Goal: Task Accomplishment & Management: Manage account settings

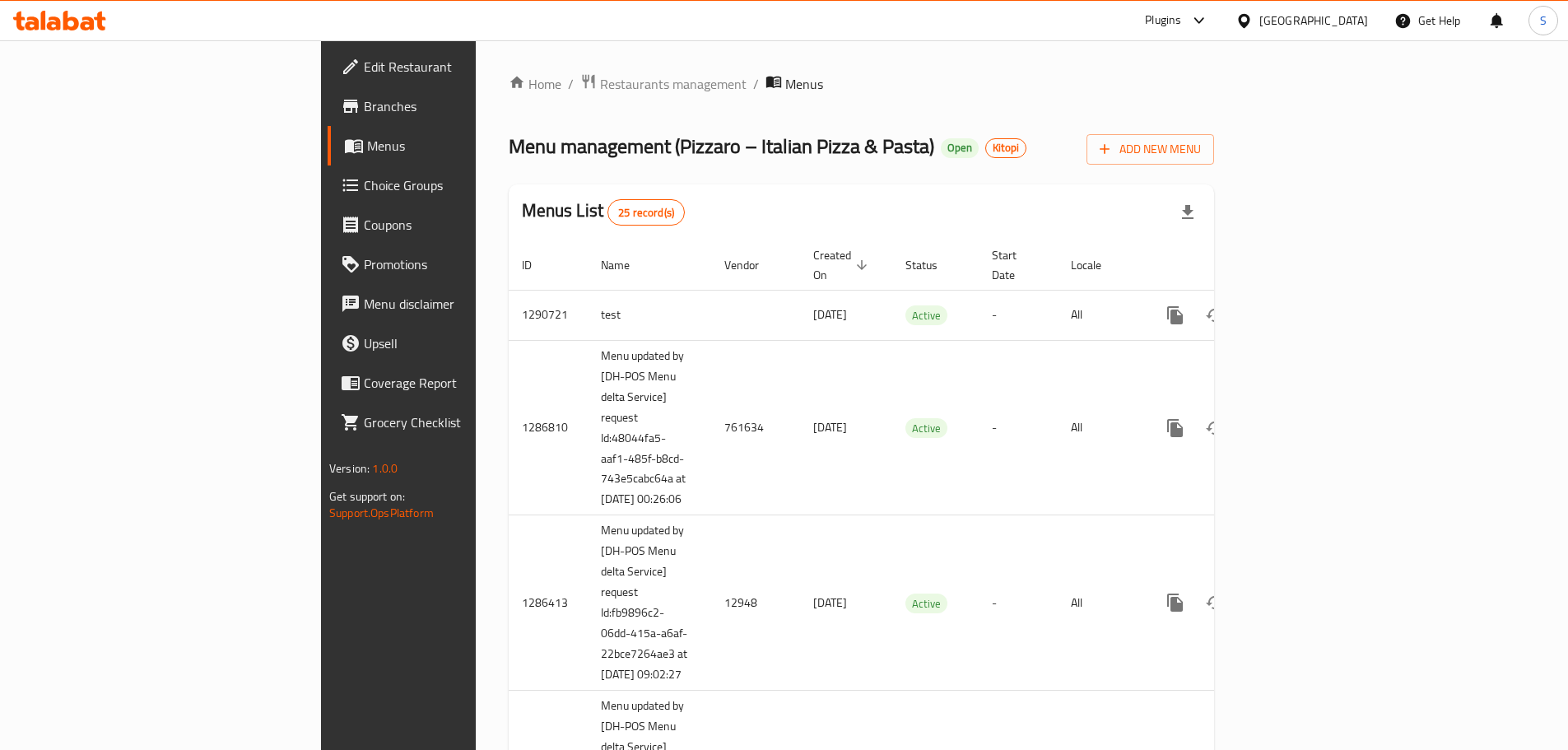
click at [1357, 23] on div "United Arab Emirates" at bounding box center [1313, 20] width 108 height 19
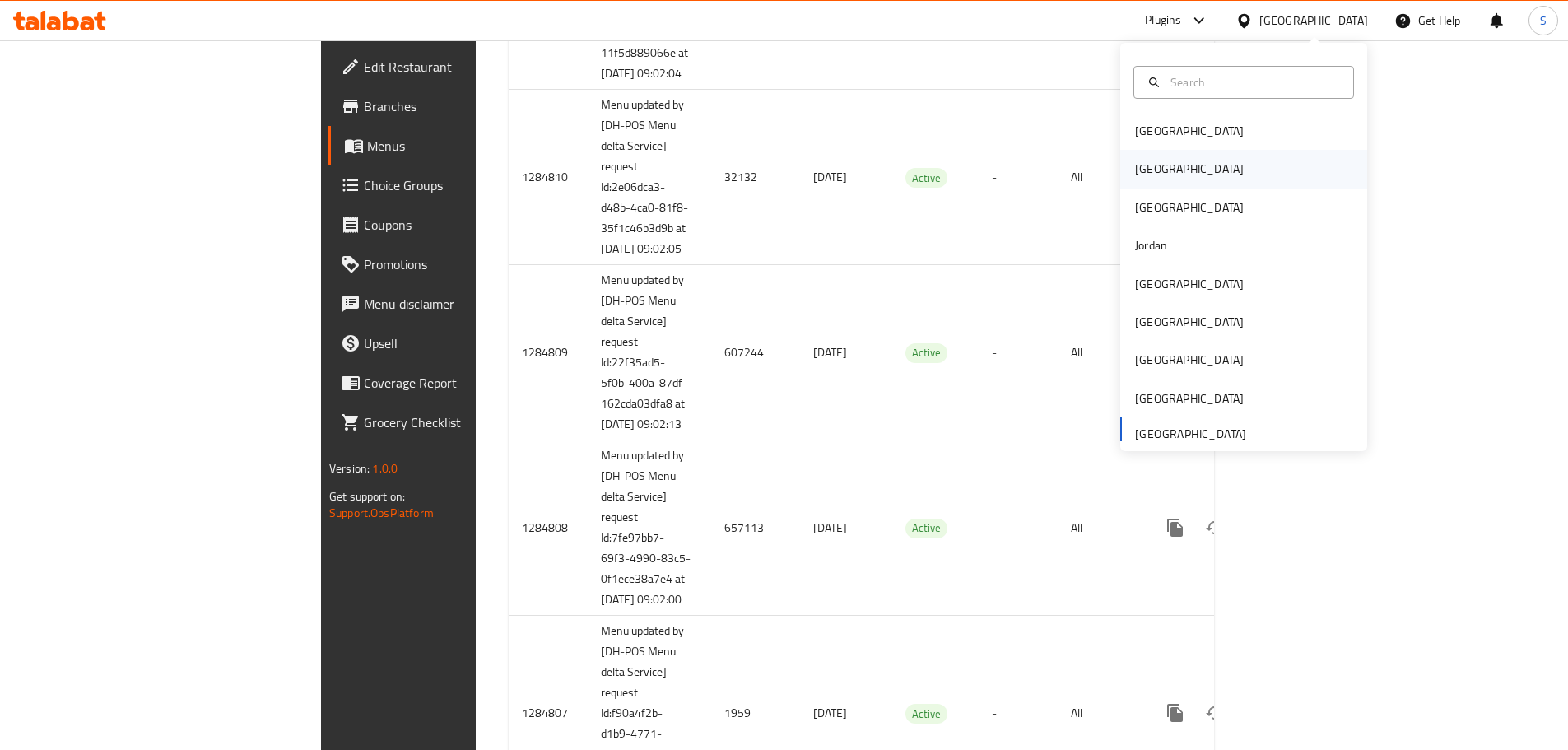
click at [1165, 172] on div "[GEOGRAPHIC_DATA]" at bounding box center [1243, 169] width 247 height 38
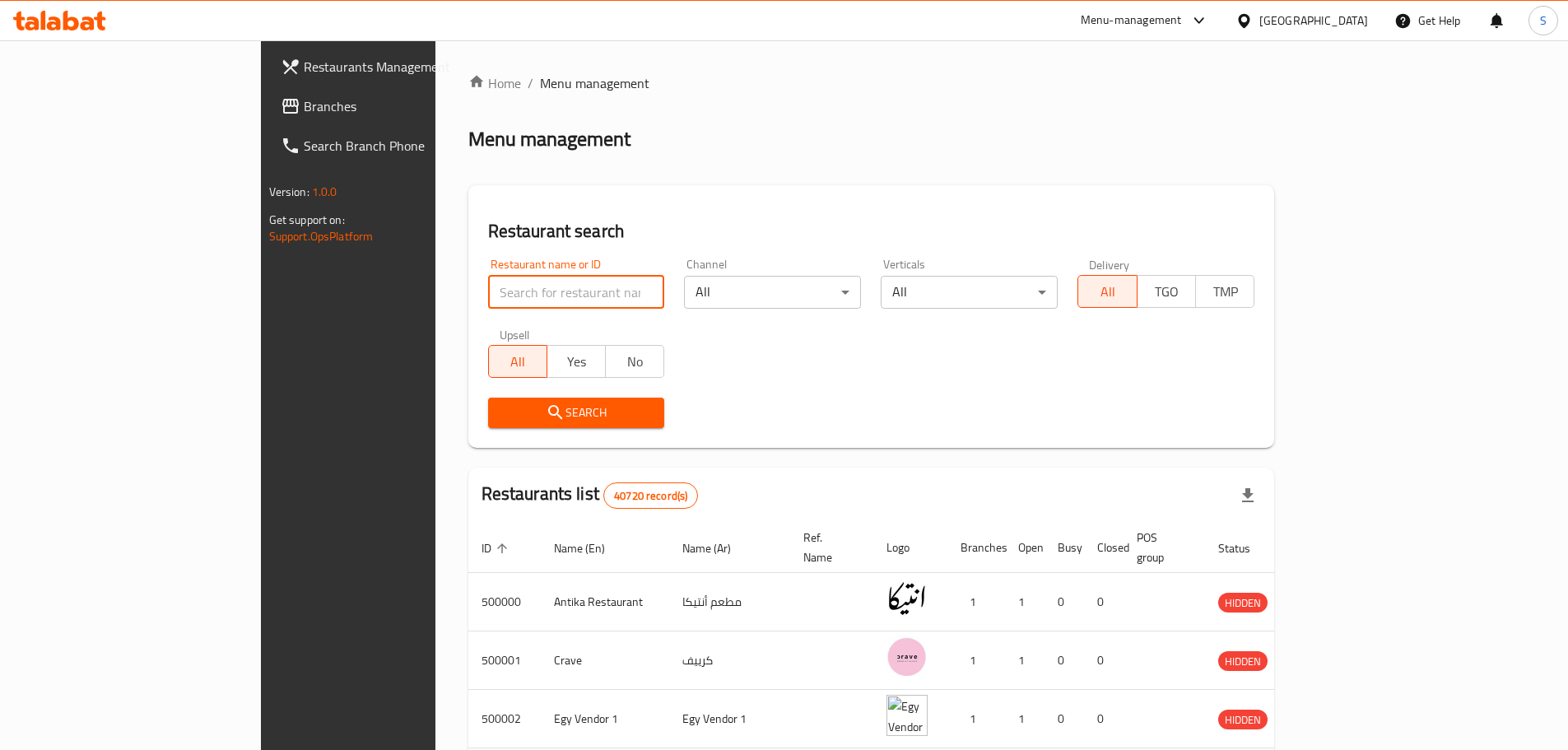
click at [488, 284] on input "search" at bounding box center [576, 291] width 177 height 32
paste input "683569"
type input "683569"
click button "Search" at bounding box center [576, 413] width 177 height 31
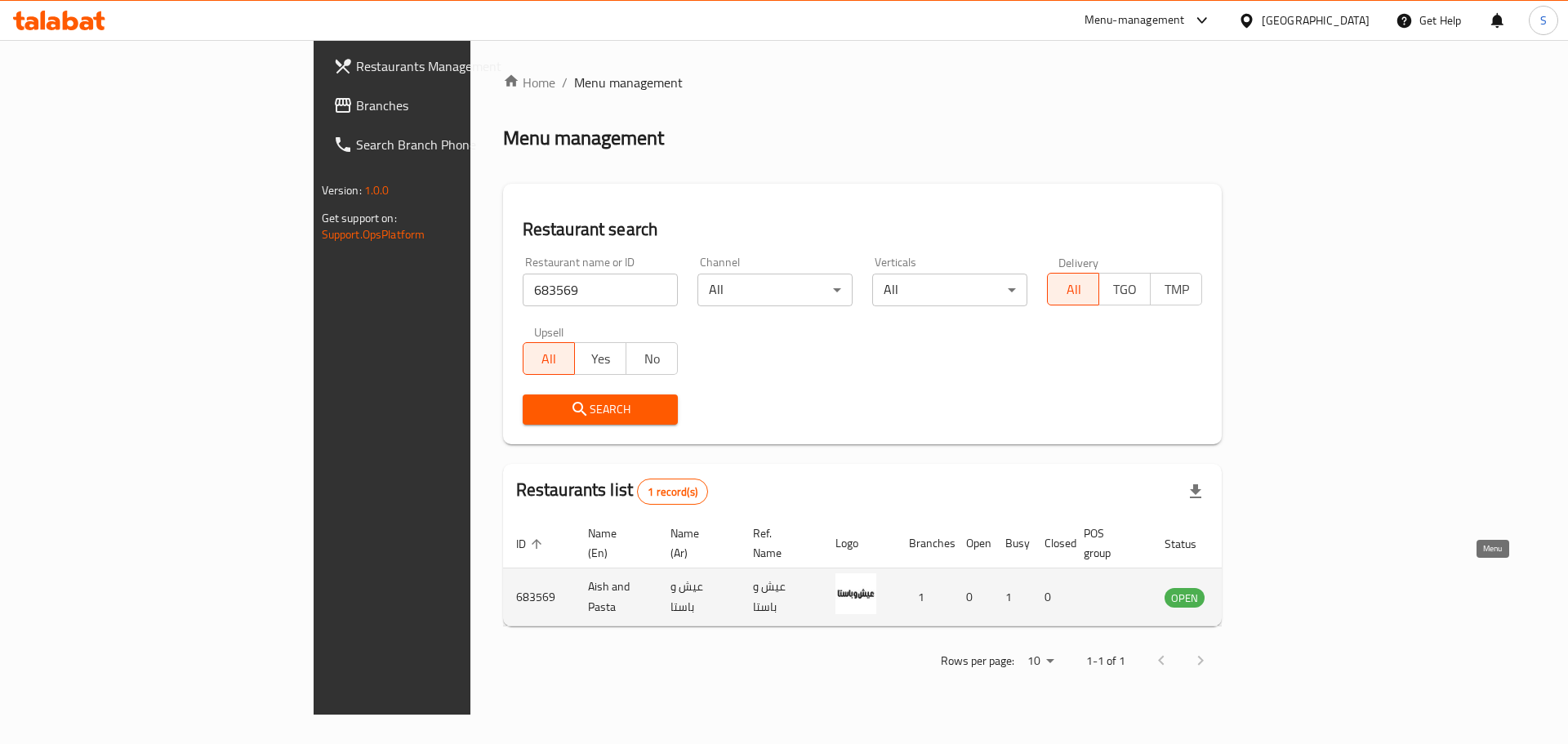
click at [1269, 591] on icon "enhanced table" at bounding box center [1261, 598] width 18 height 14
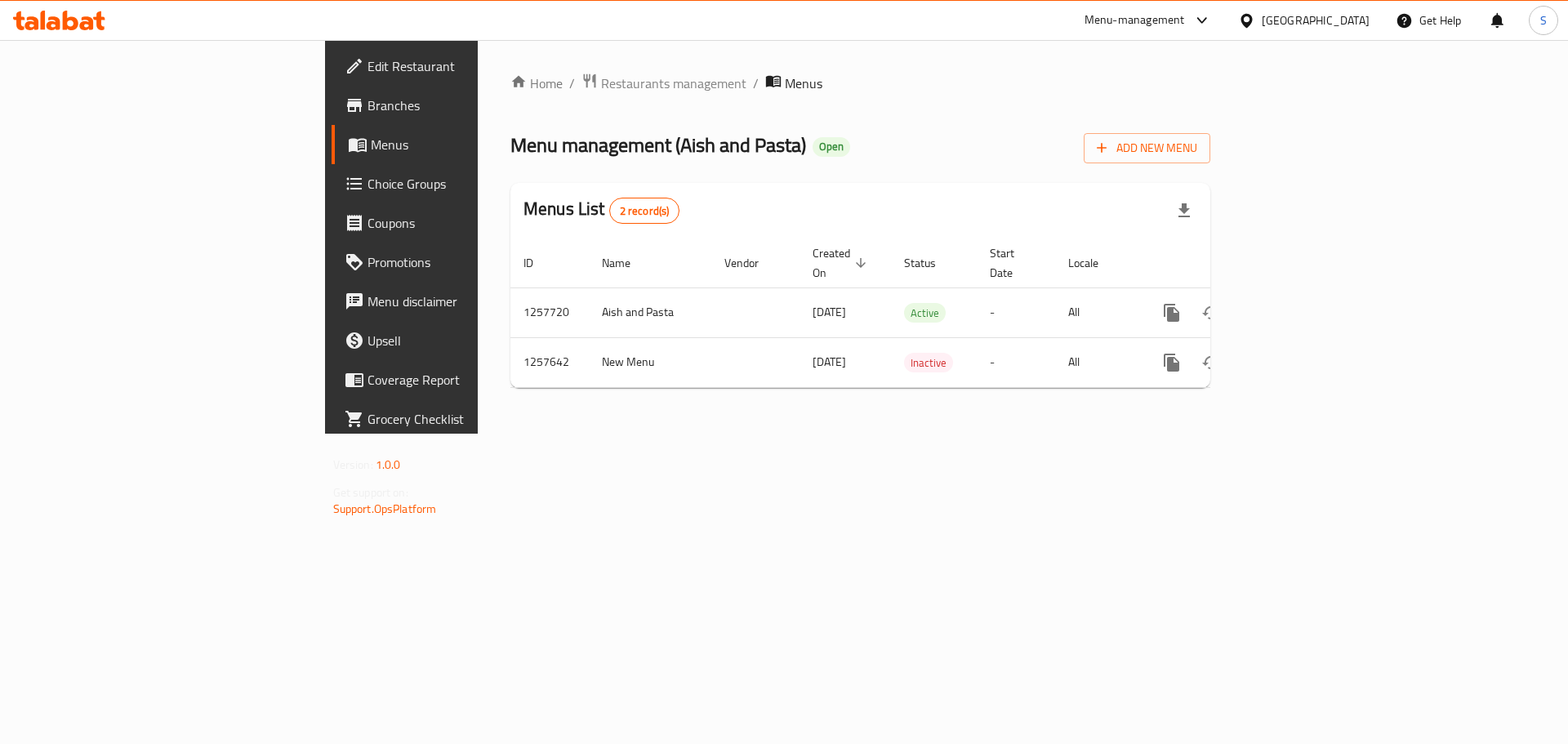
click at [367, 109] on span "Branches" at bounding box center [470, 105] width 207 height 19
drag, startPoint x: 92, startPoint y: 102, endPoint x: 129, endPoint y: 119, distance: 40.7
click at [367, 103] on span "Branches" at bounding box center [470, 105] width 207 height 19
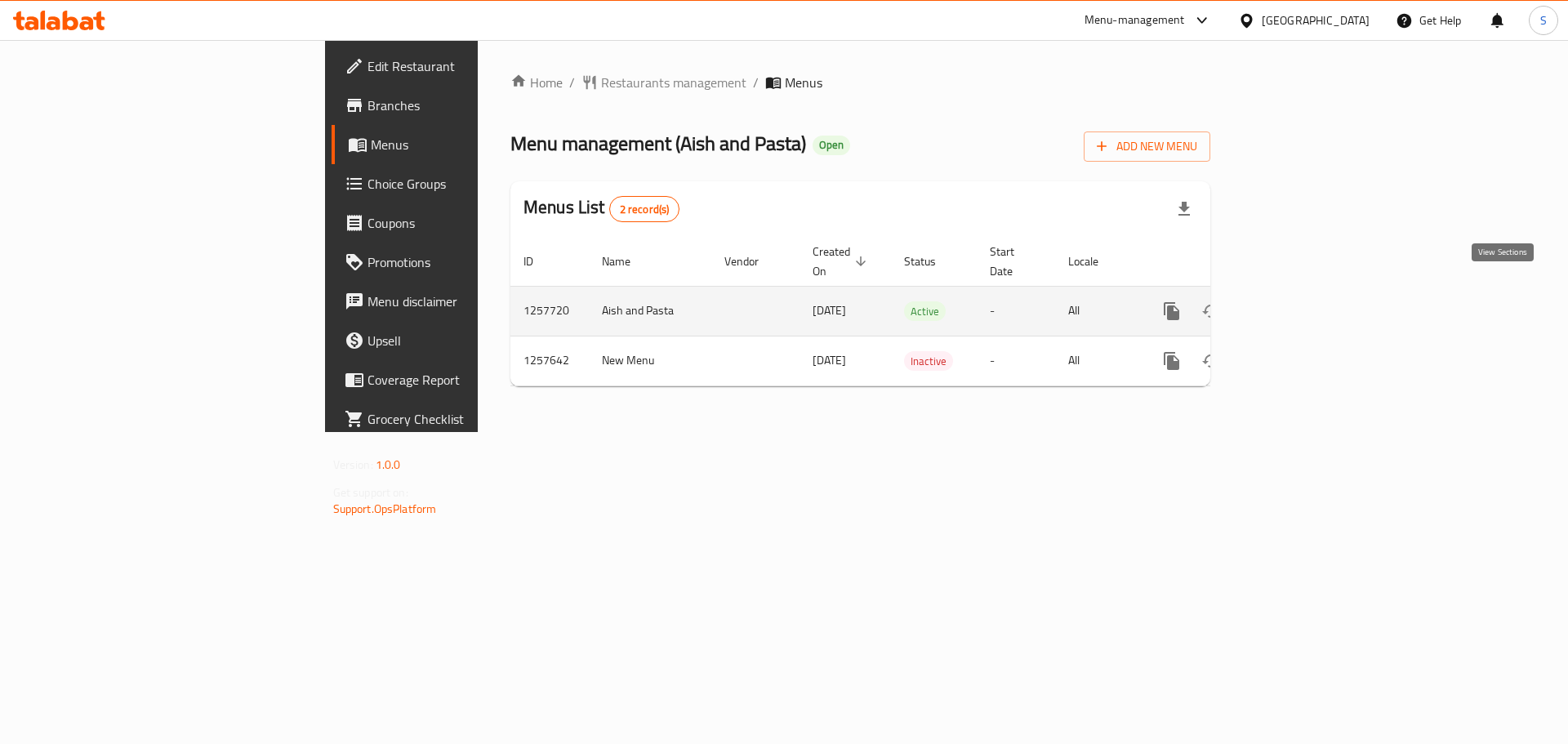
click at [1297, 303] on icon "enhanced table" at bounding box center [1289, 311] width 15 height 15
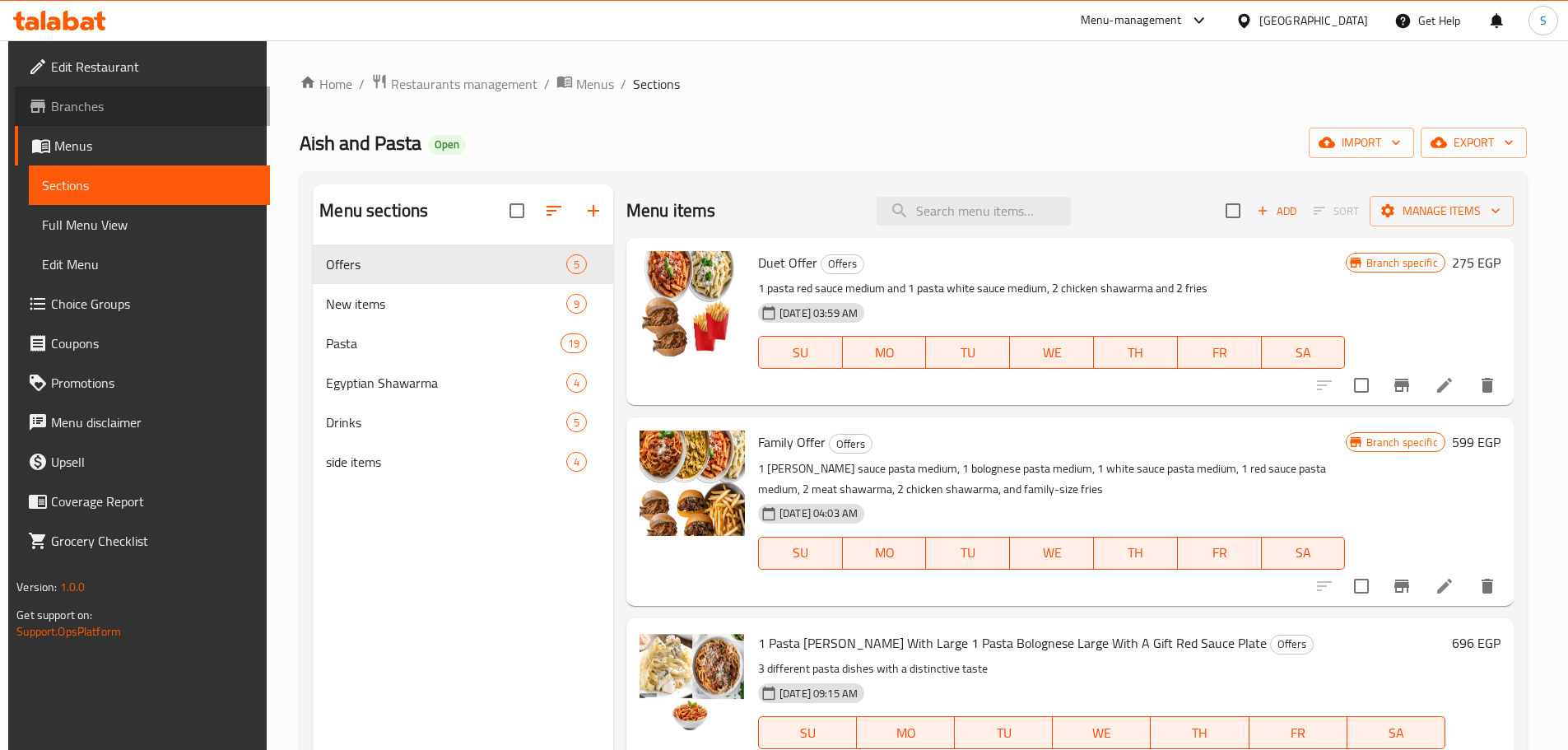
click at [96, 108] on span "Branches" at bounding box center [154, 106] width 206 height 19
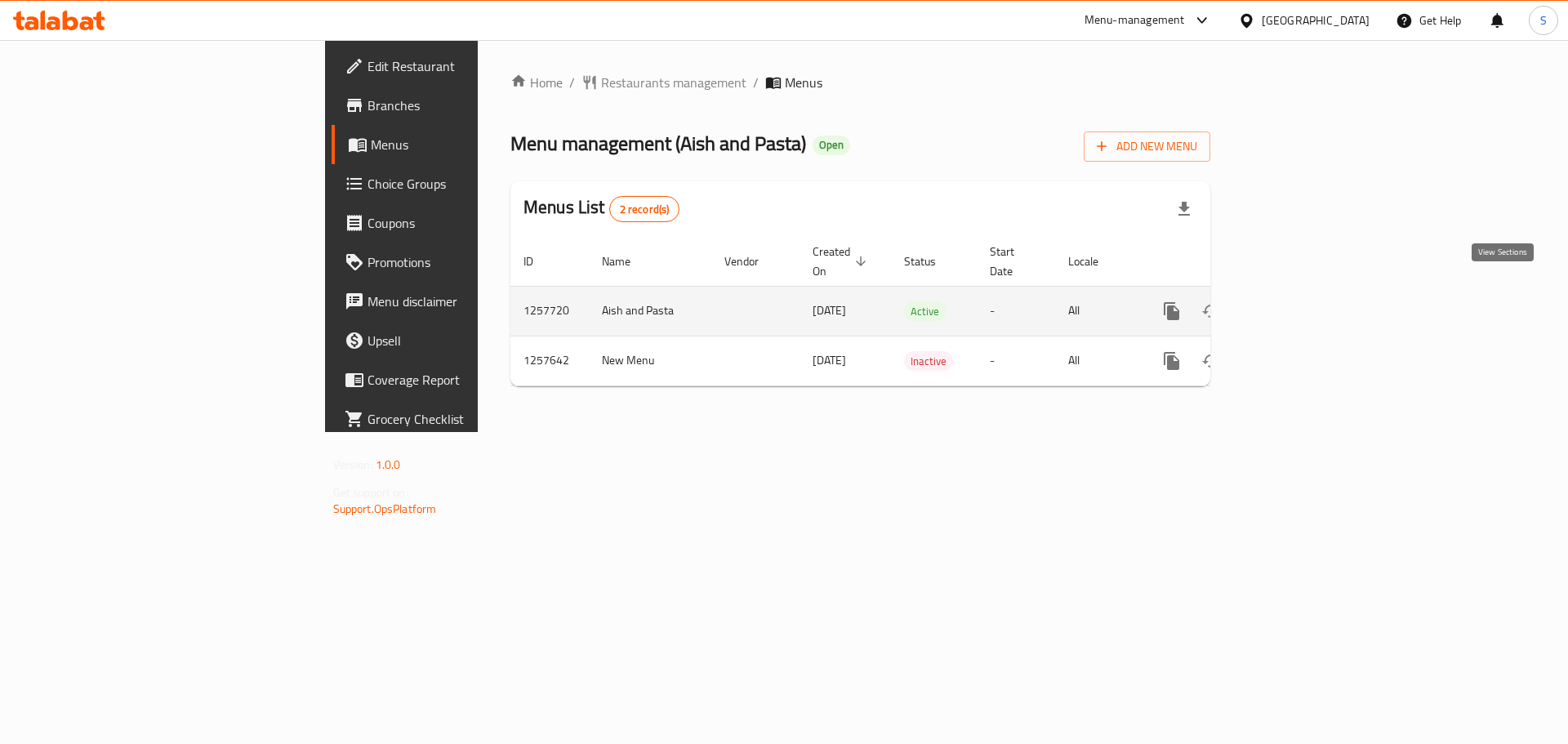
click at [1299, 301] on icon "enhanced table" at bounding box center [1289, 310] width 19 height 19
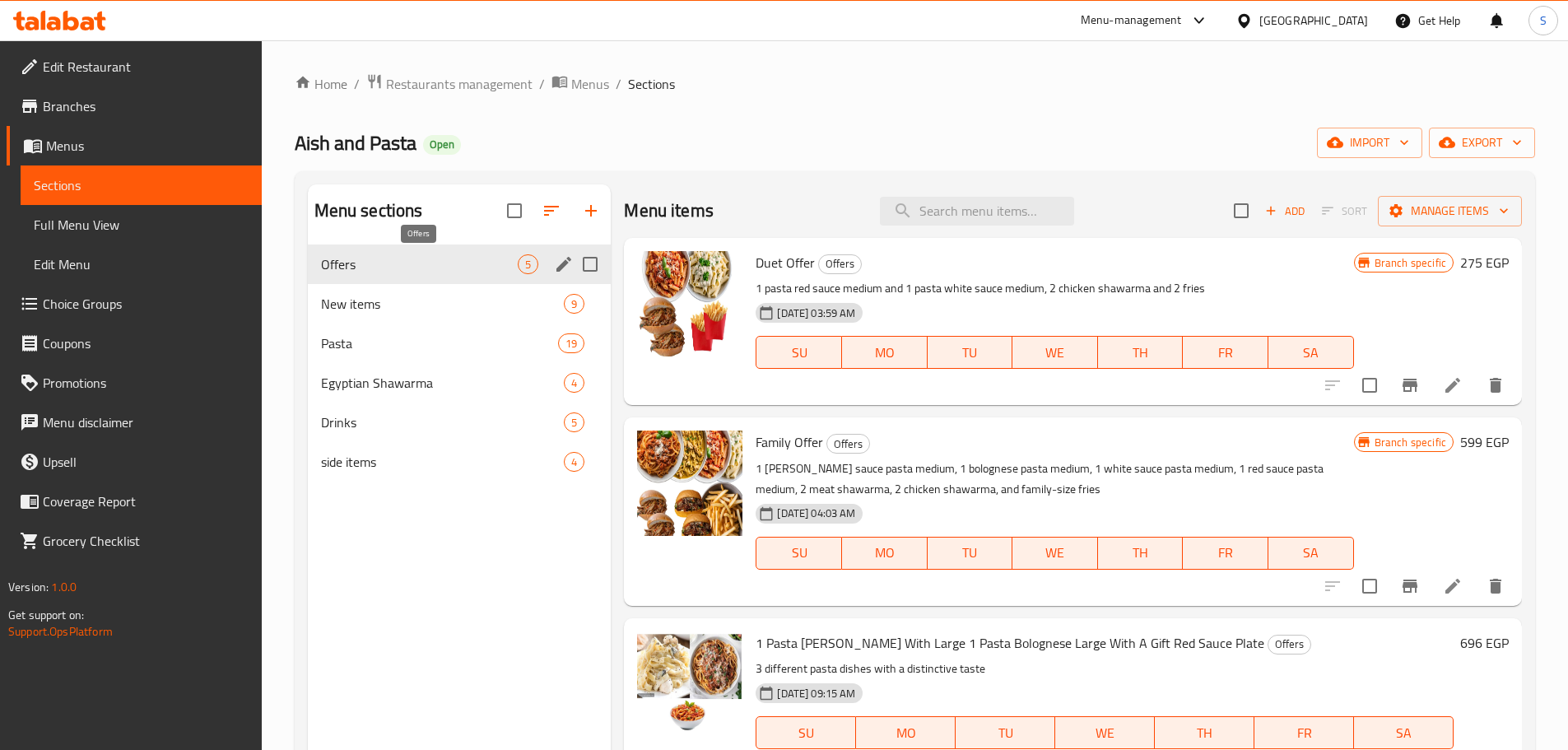
click at [402, 254] on span "Offers" at bounding box center [419, 263] width 198 height 19
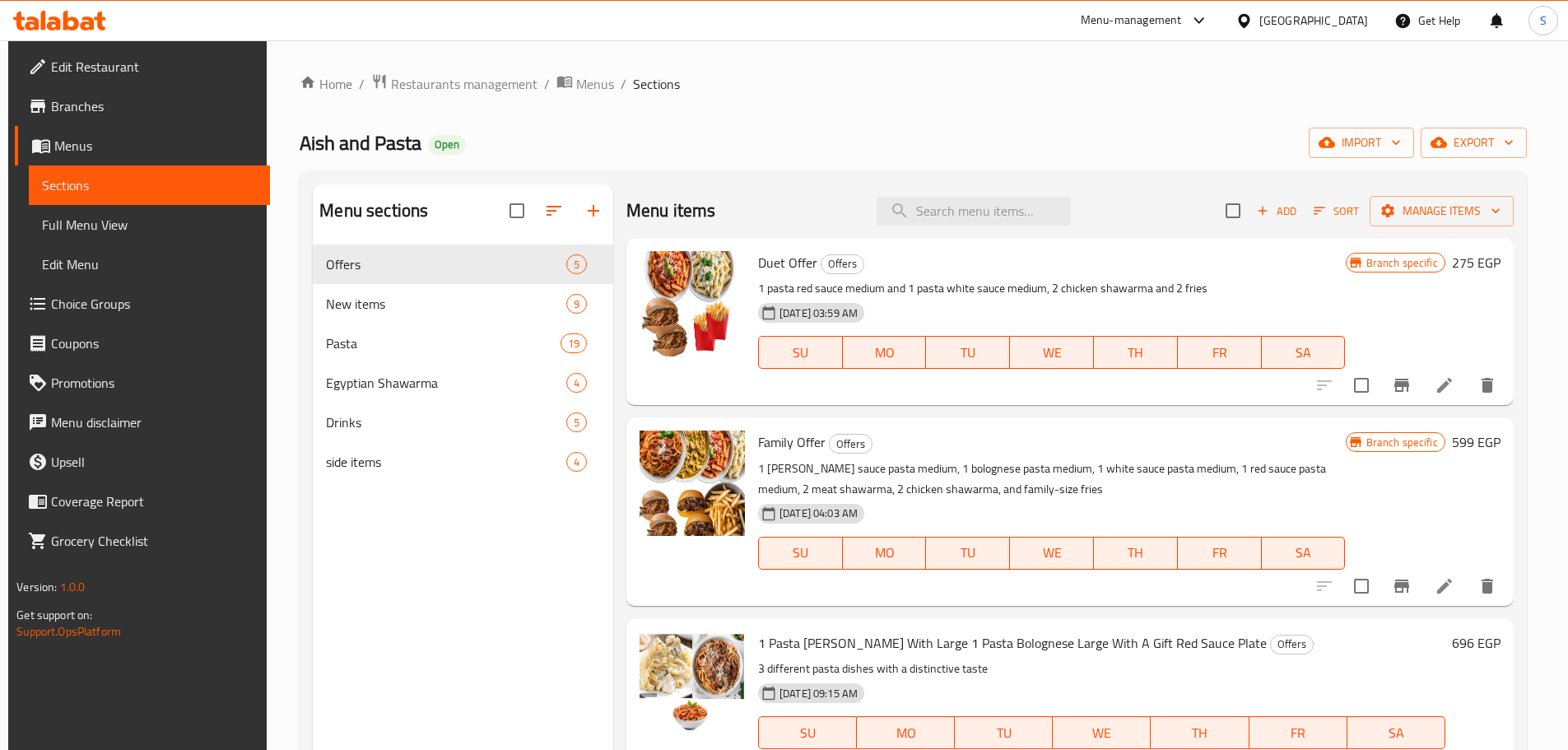
click at [77, 103] on span "Branches" at bounding box center [154, 106] width 206 height 19
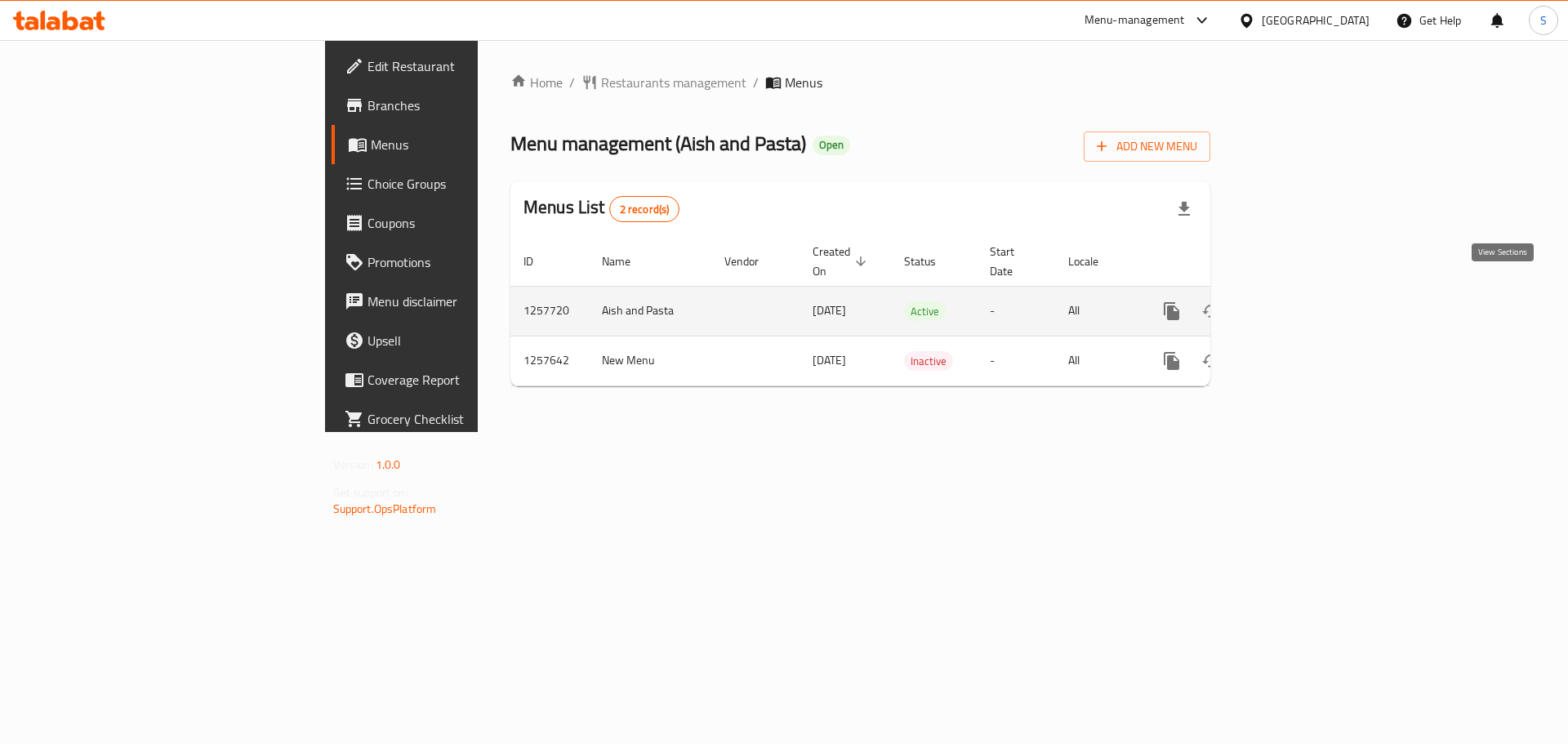
click at [1299, 301] on icon "enhanced table" at bounding box center [1289, 310] width 19 height 19
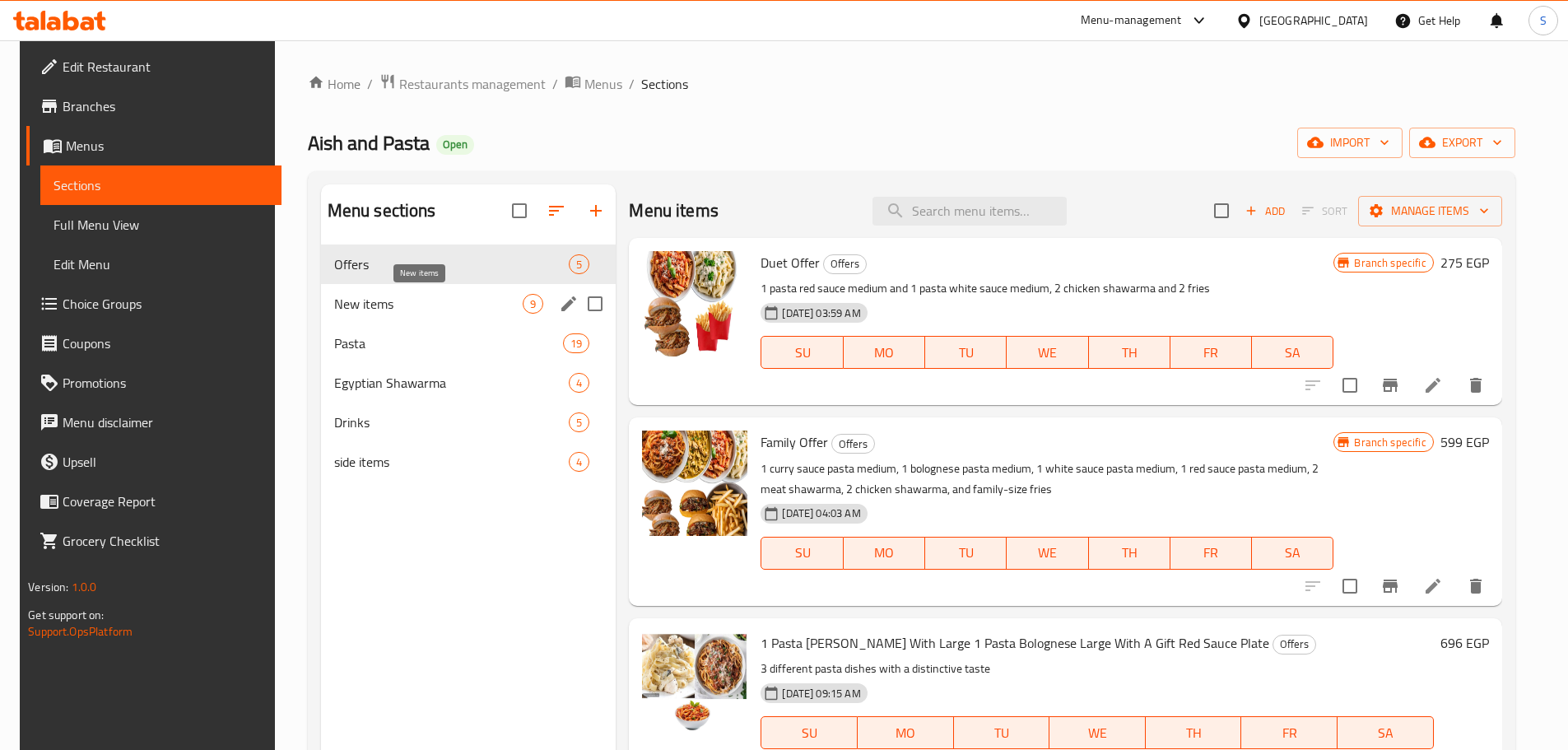
click at [410, 301] on span "New items" at bounding box center [428, 303] width 189 height 19
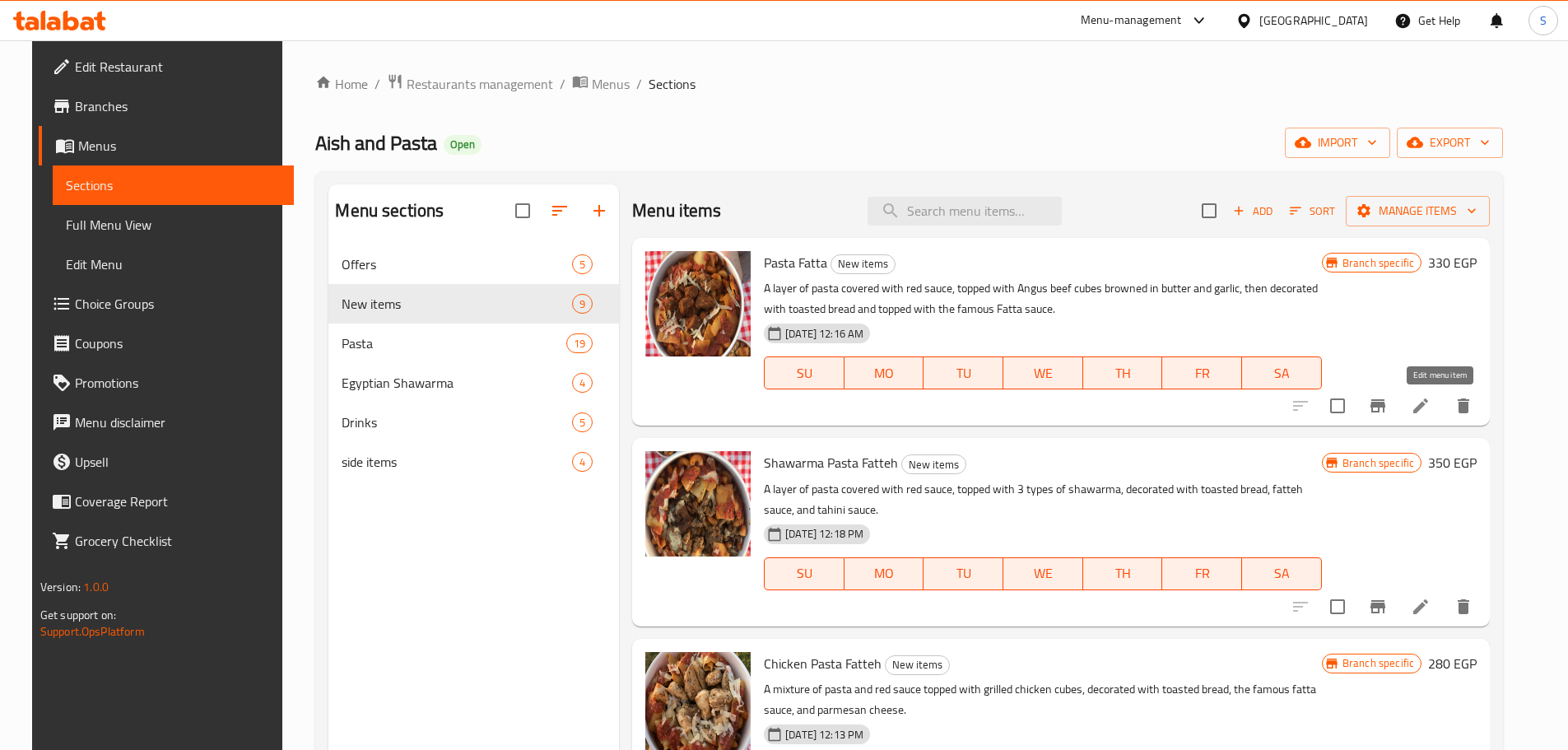
click at [1430, 405] on icon at bounding box center [1420, 405] width 19 height 19
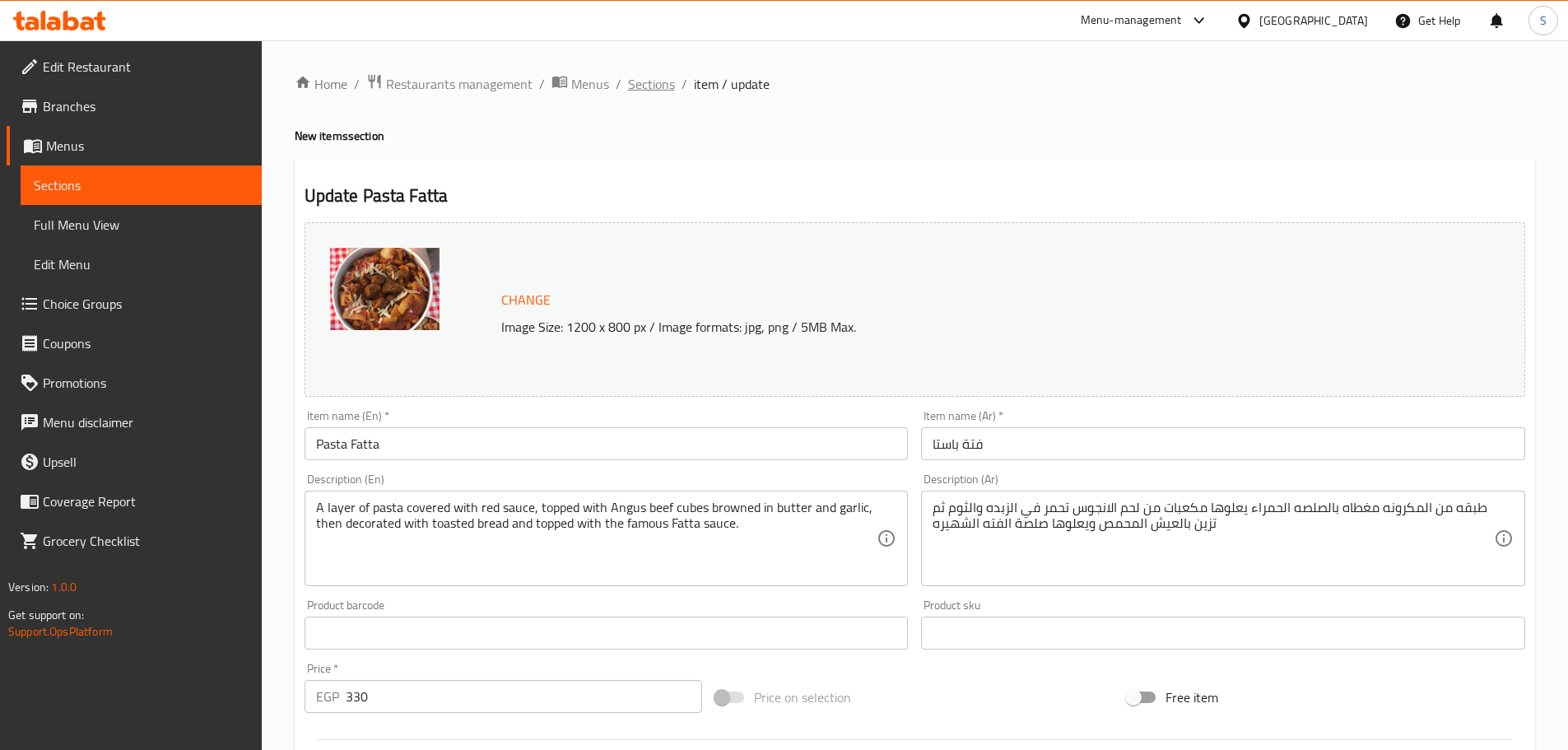
click at [659, 82] on span "Sections" at bounding box center [651, 83] width 47 height 19
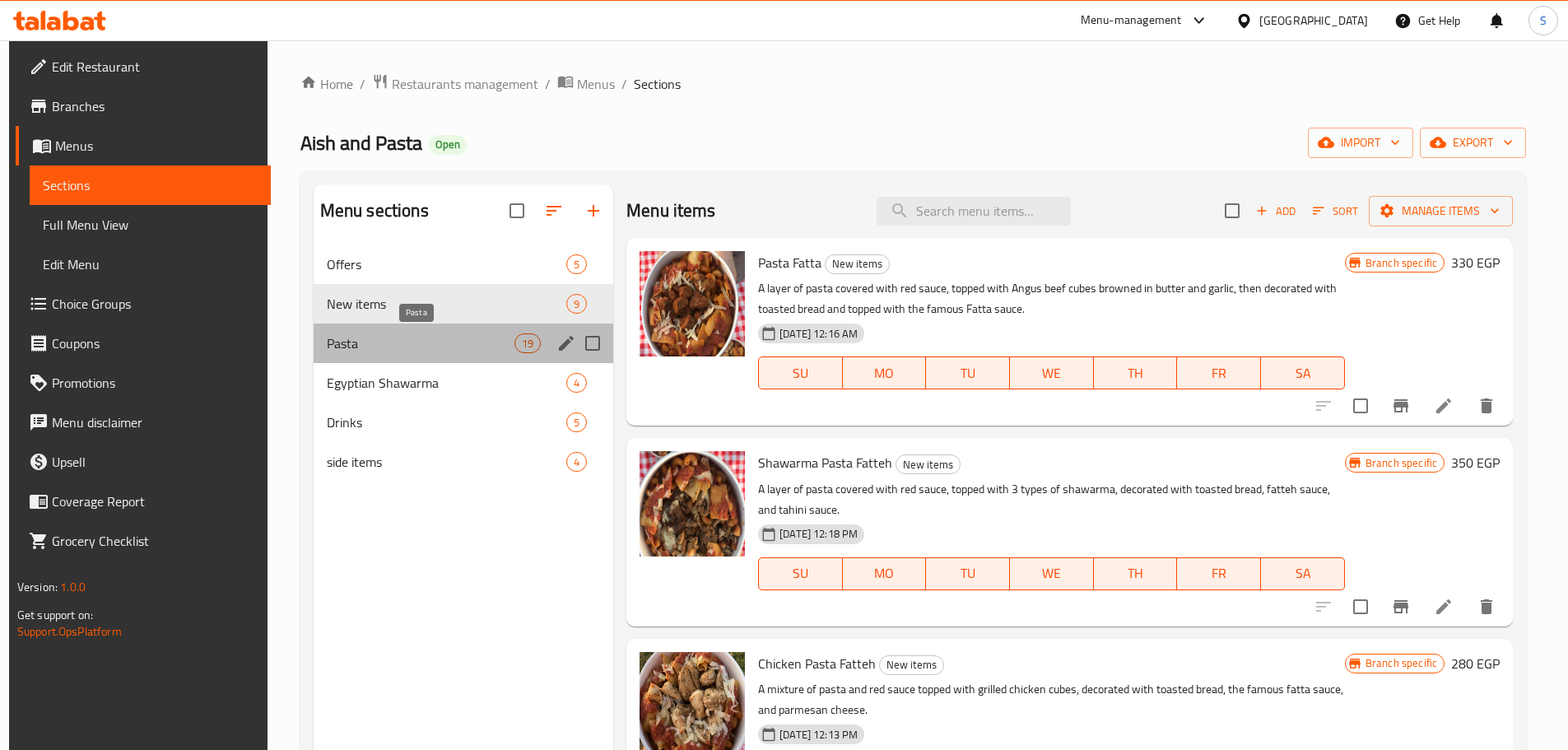
click at [427, 344] on span "Pasta" at bounding box center [420, 342] width 187 height 19
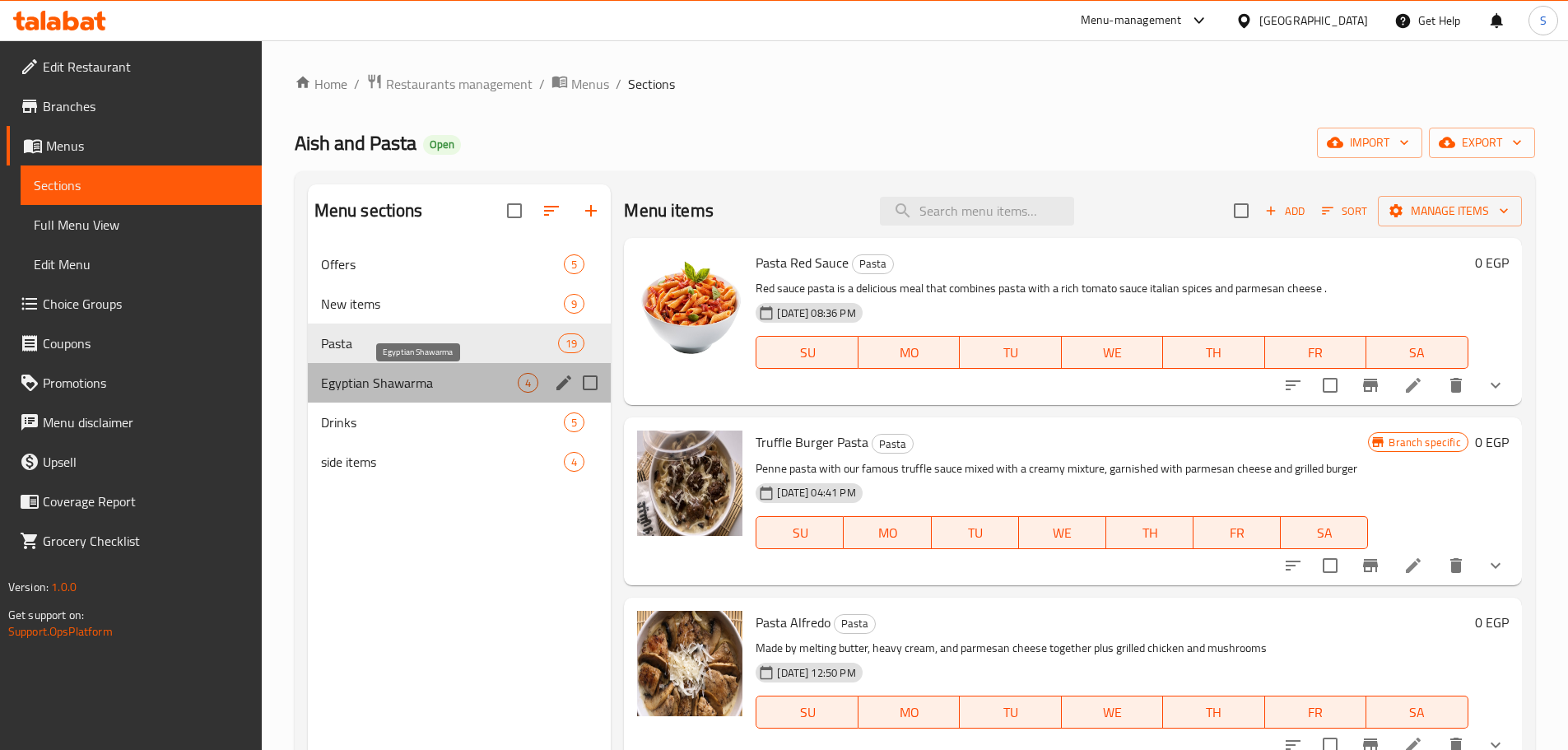
drag, startPoint x: 391, startPoint y: 390, endPoint x: 381, endPoint y: 396, distance: 11.7
click at [390, 390] on span "Egyptian Shawarma" at bounding box center [419, 382] width 198 height 19
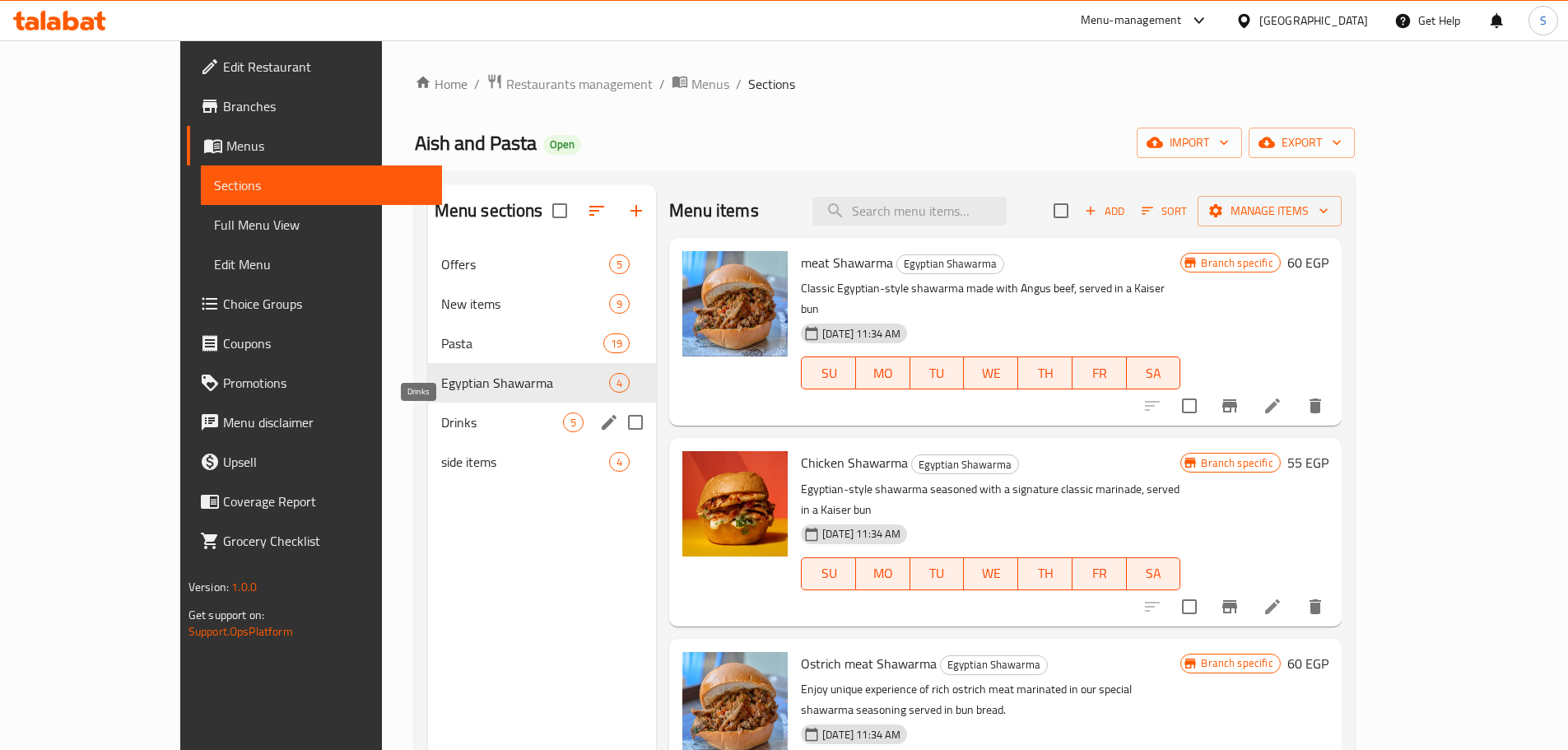
click at [441, 425] on span "Drinks" at bounding box center [502, 422] width 121 height 19
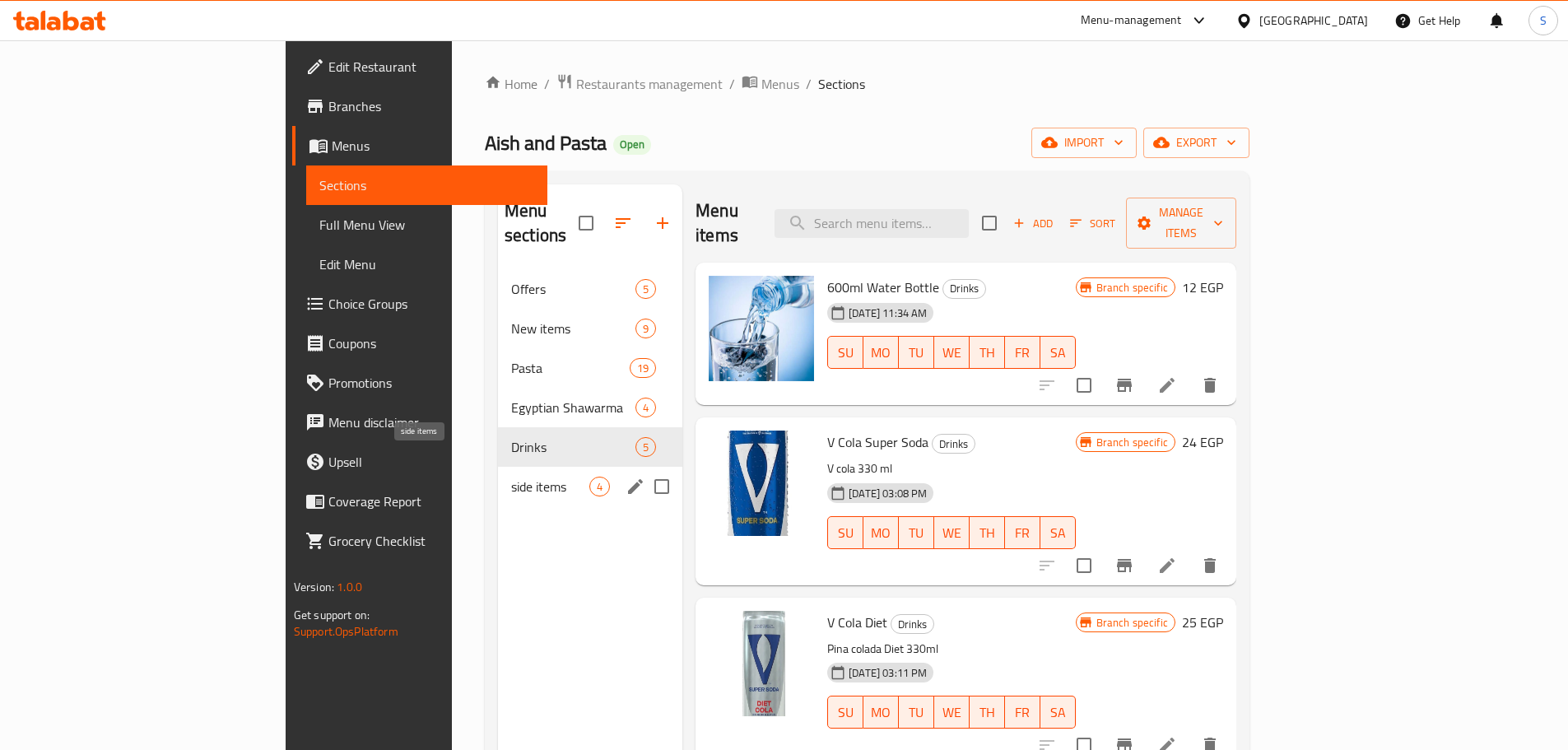
click at [511, 477] on span "side items" at bounding box center [550, 486] width 78 height 19
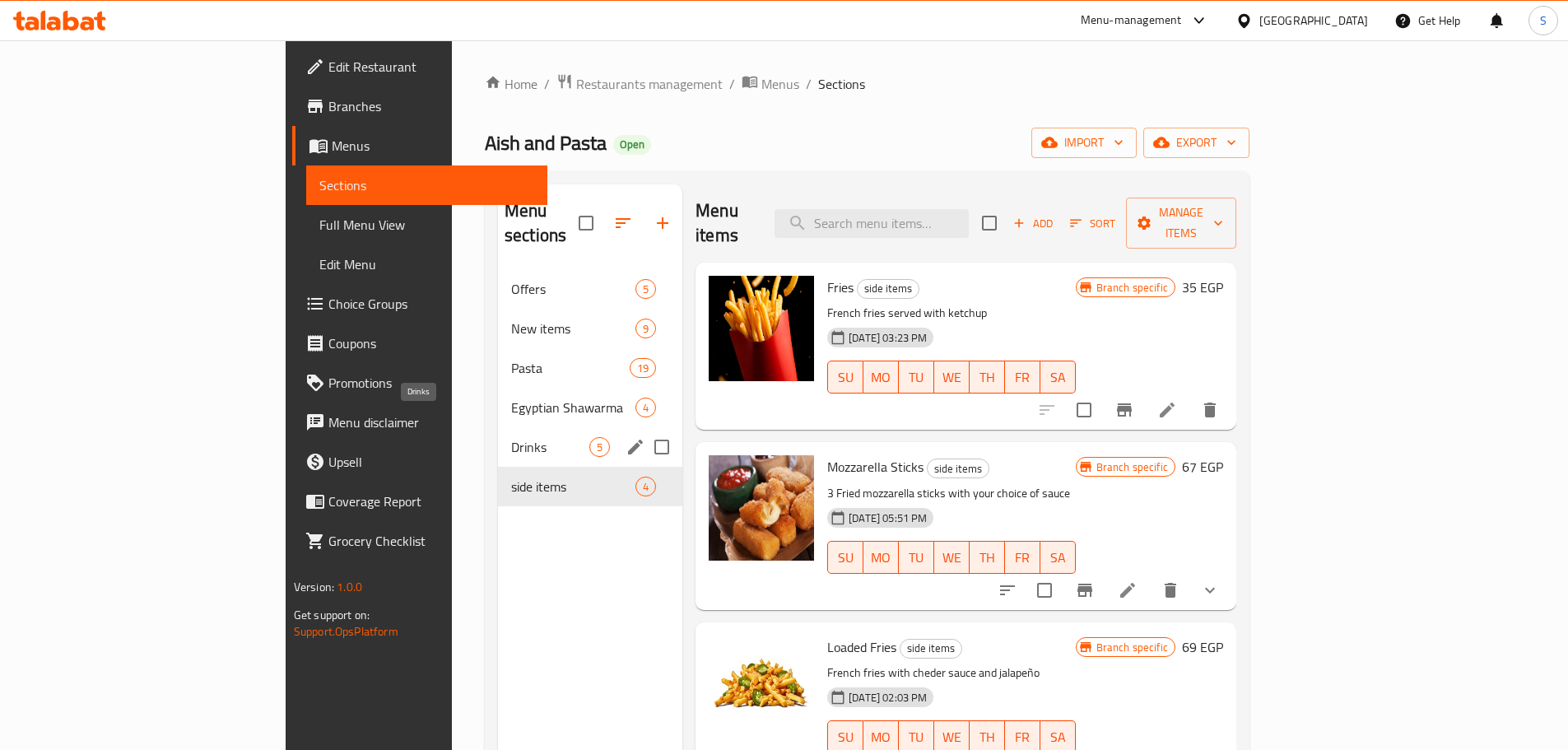
click at [511, 437] on span "Drinks" at bounding box center [550, 446] width 78 height 19
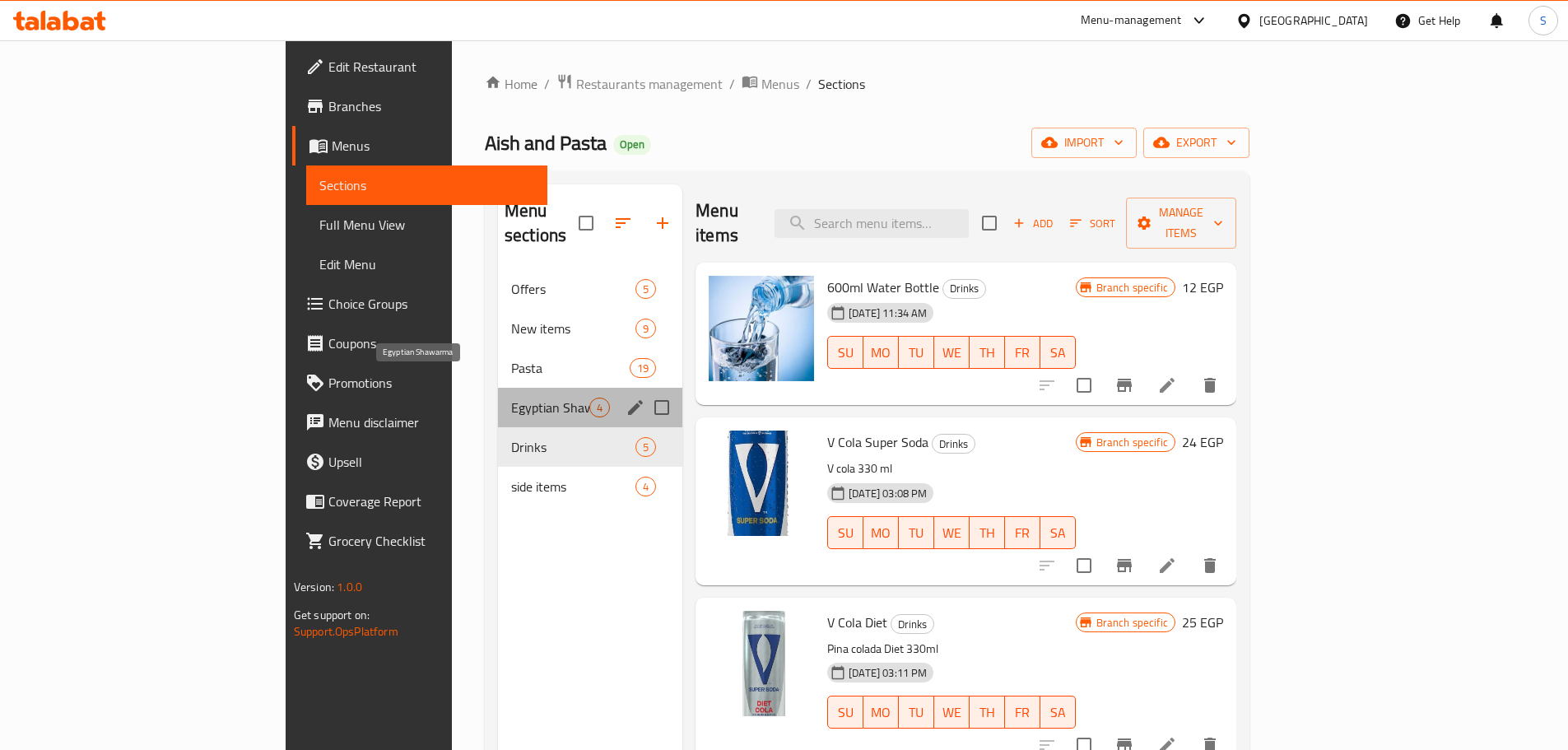
click at [511, 398] on span "Egyptian Shawarma" at bounding box center [550, 407] width 78 height 19
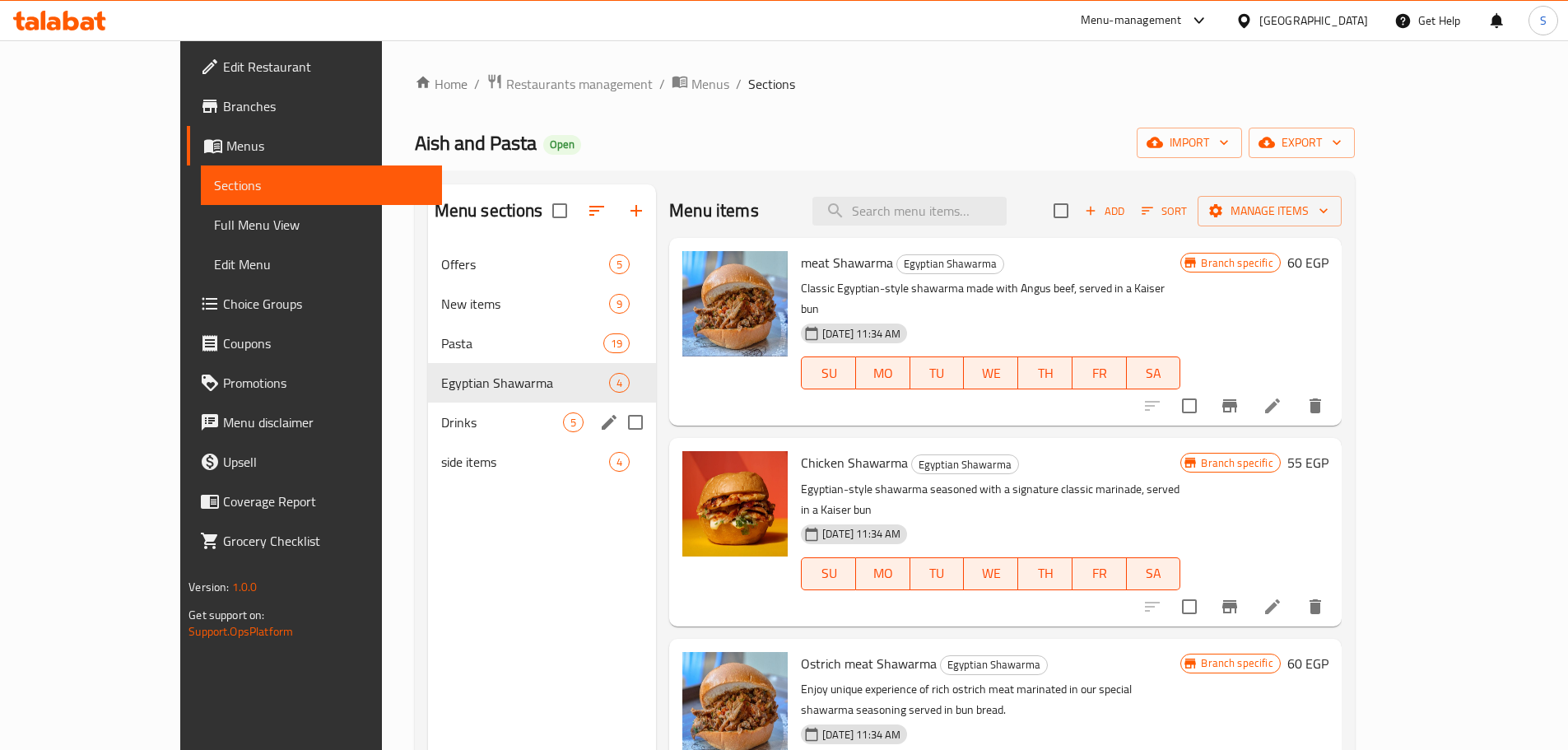
click at [427, 411] on div "Drinks 5" at bounding box center [542, 422] width 229 height 40
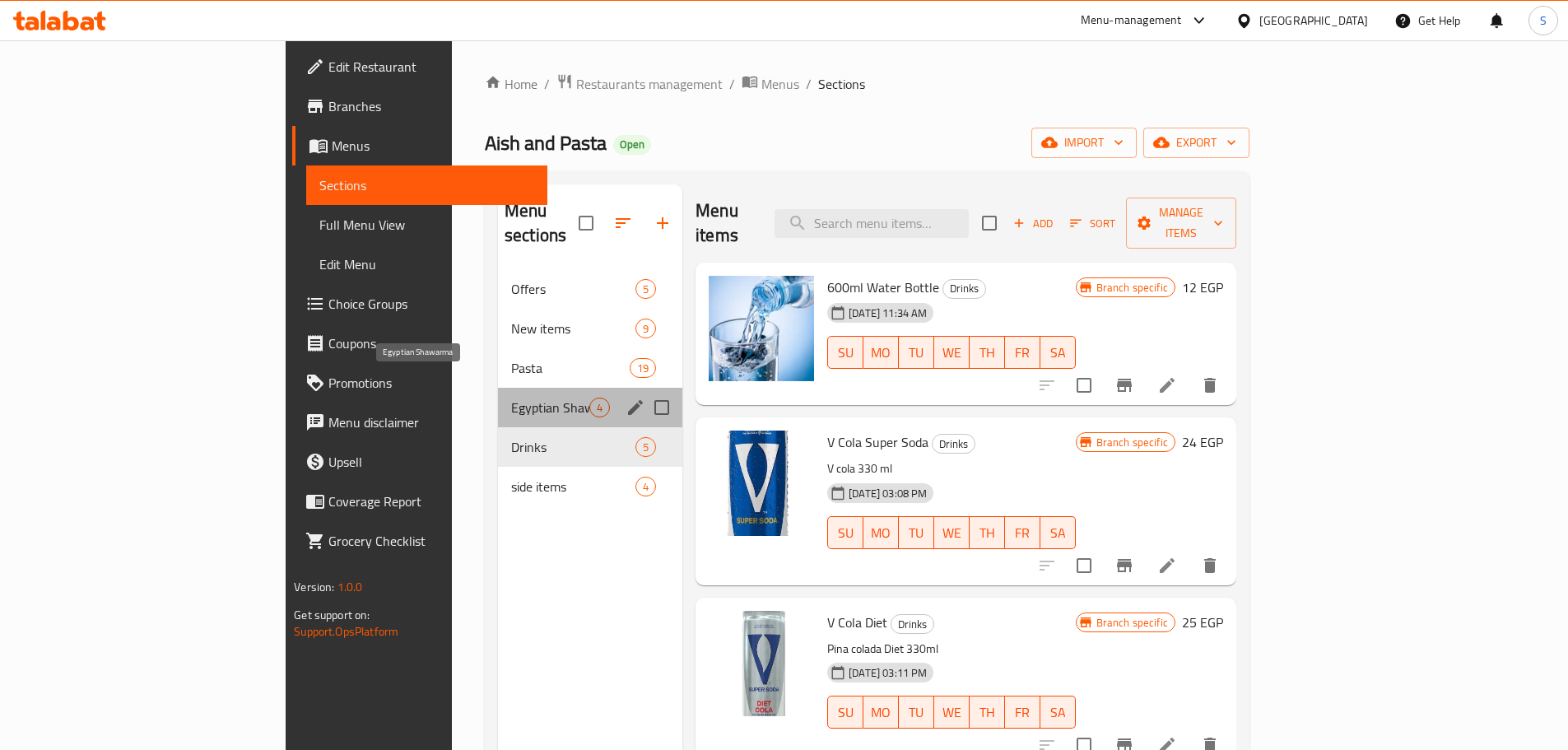
click at [511, 398] on span "Egyptian Shawarma" at bounding box center [550, 407] width 78 height 19
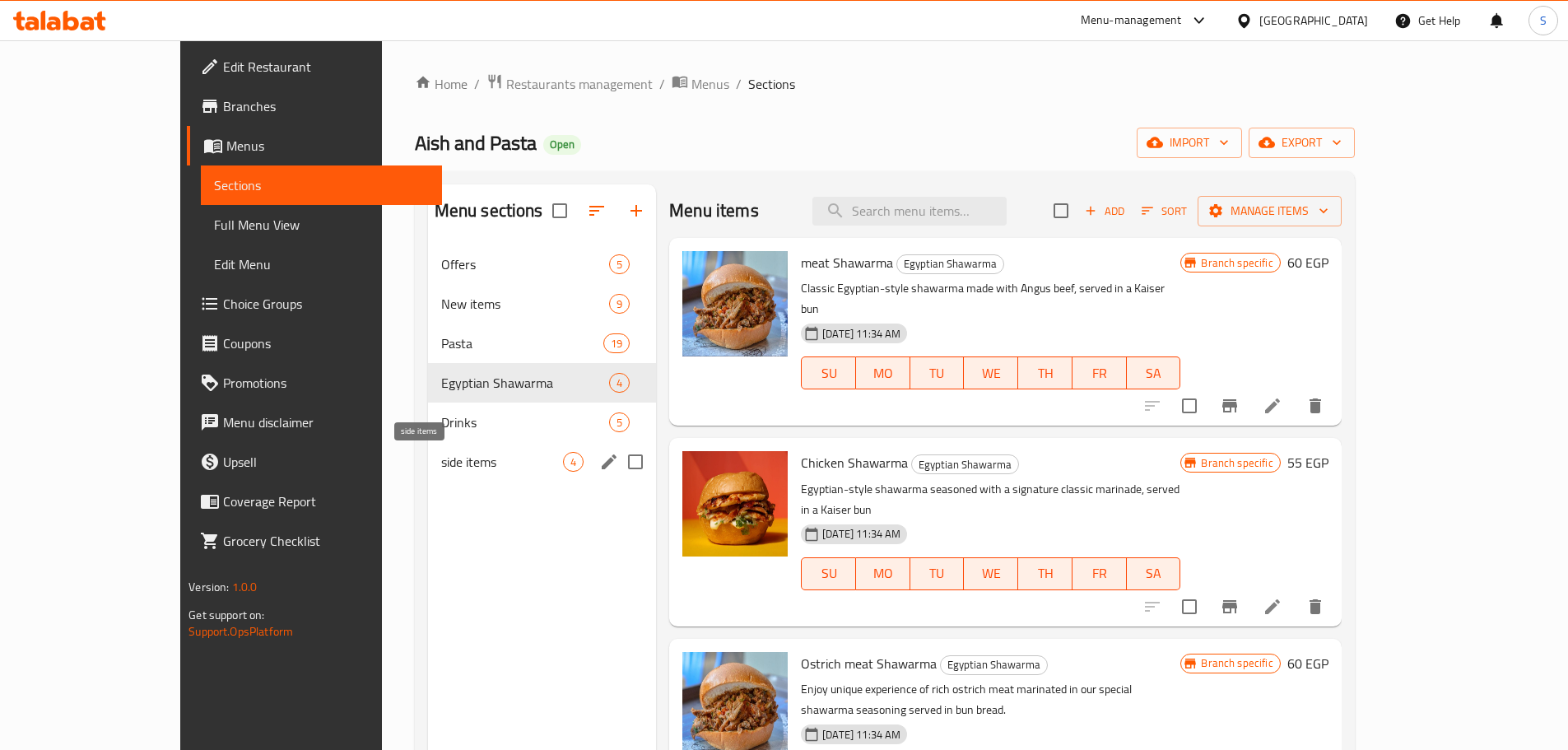
click at [441, 452] on span "side items" at bounding box center [502, 461] width 121 height 19
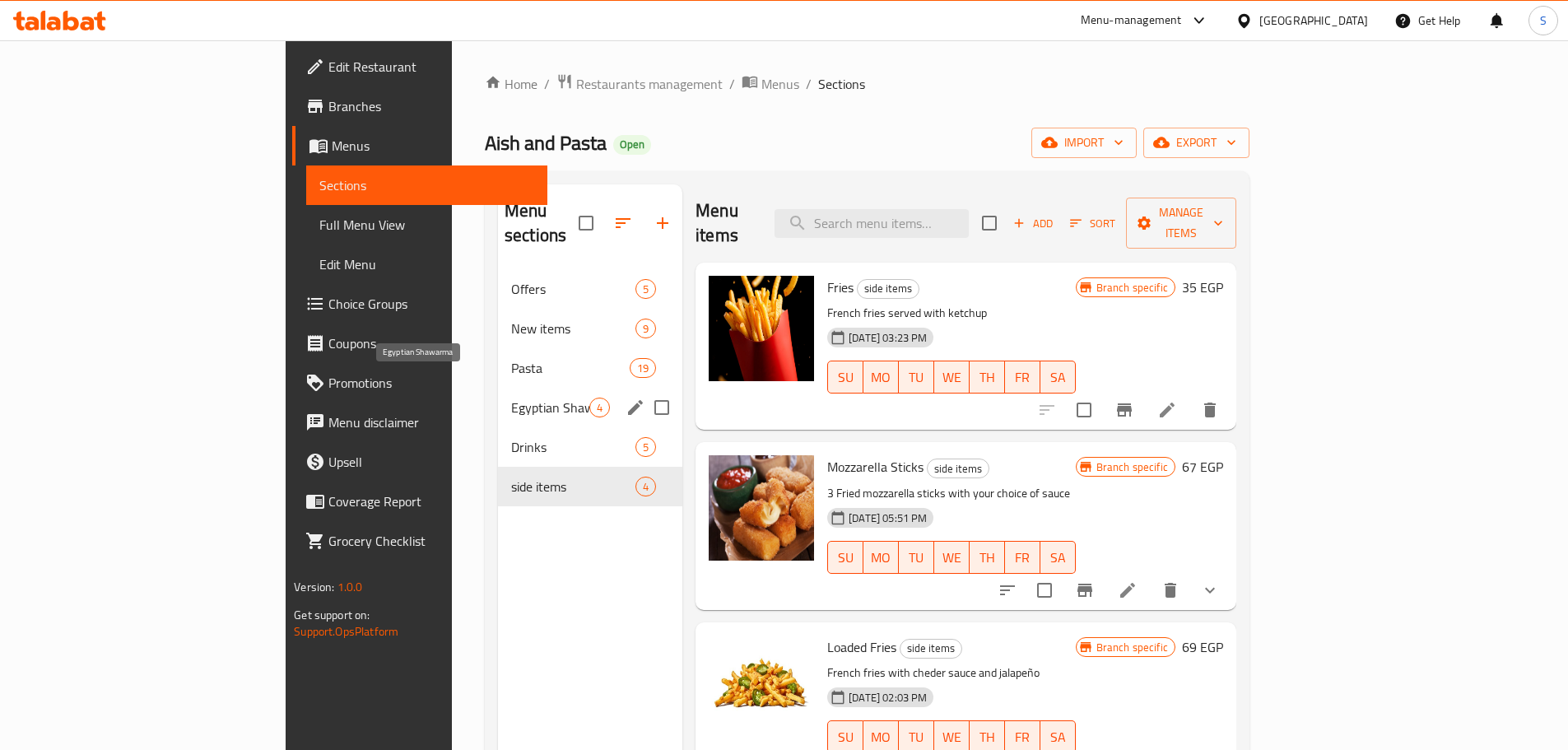
click at [511, 398] on span "Egyptian Shawarma" at bounding box center [550, 407] width 78 height 19
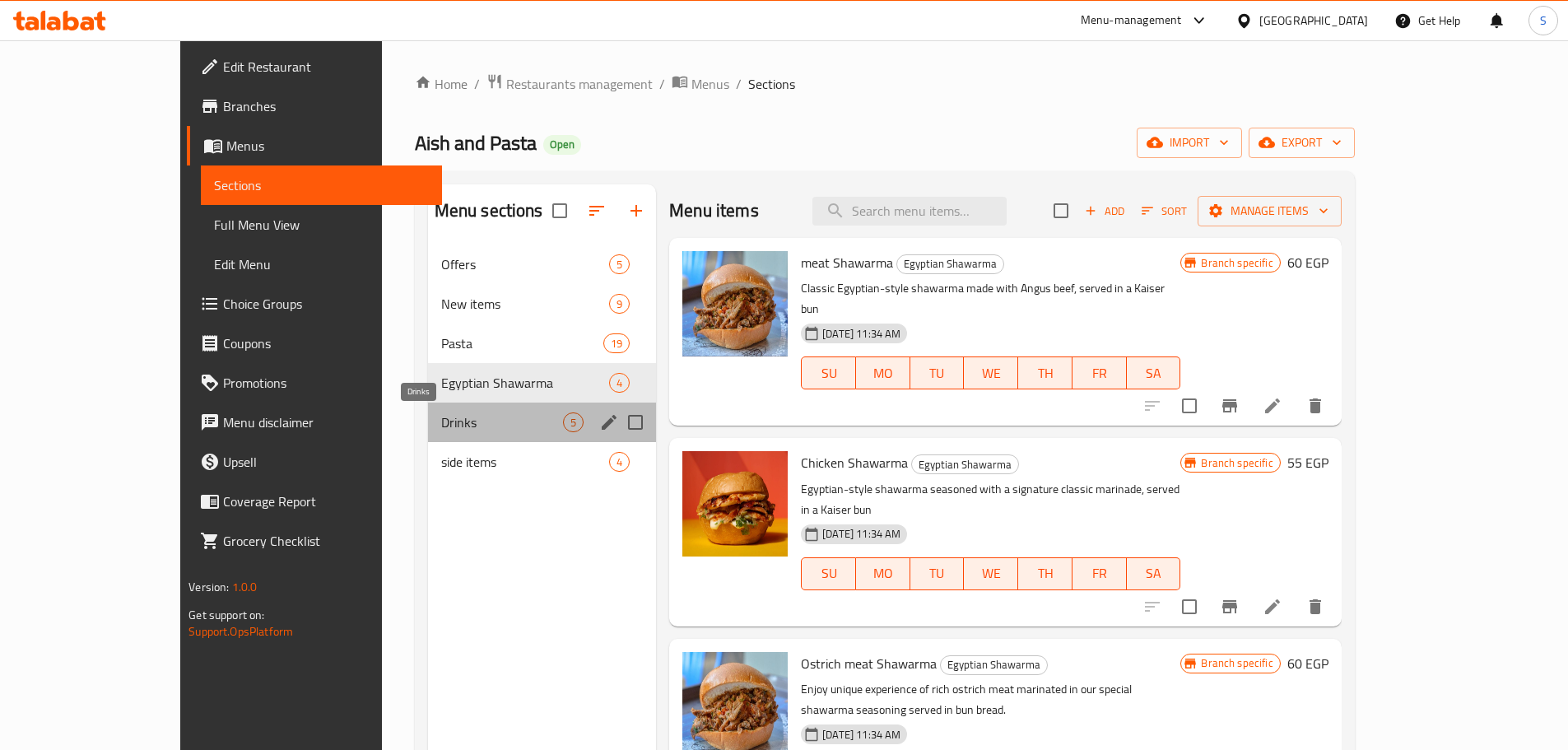
click at [441, 413] on span "Drinks" at bounding box center [502, 422] width 121 height 19
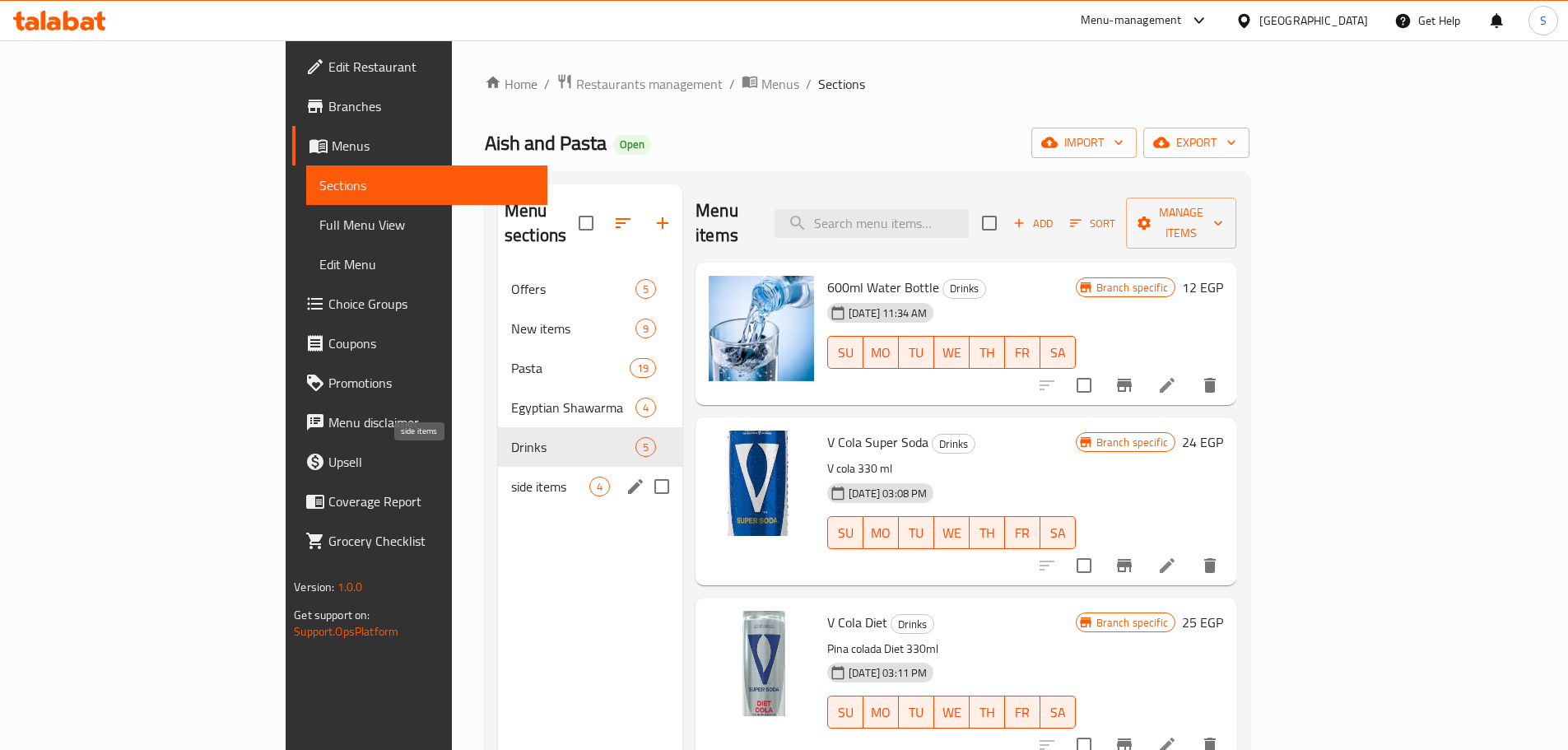
click at [511, 477] on span "side items" at bounding box center [550, 486] width 78 height 19
